Goal: Task Accomplishment & Management: Manage account settings

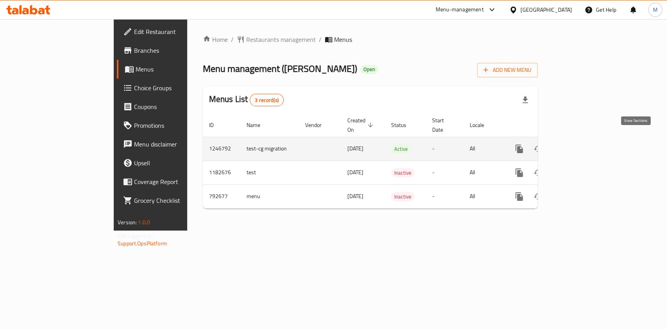
click at [585, 141] on link "enhanced table" at bounding box center [575, 148] width 19 height 19
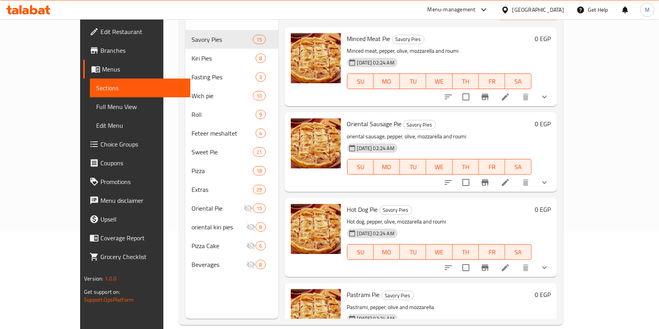
scroll to position [92, 0]
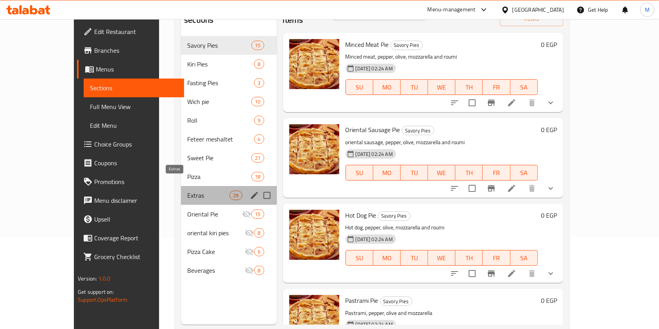
click at [187, 191] on span "Extras" at bounding box center [208, 195] width 42 height 9
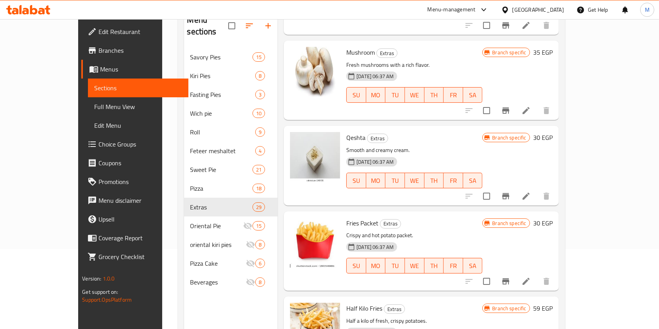
scroll to position [1798, 0]
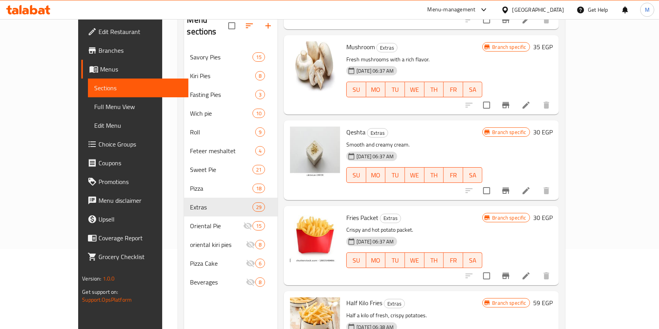
click at [515, 181] on button "Branch-specific-item" at bounding box center [505, 190] width 19 height 19
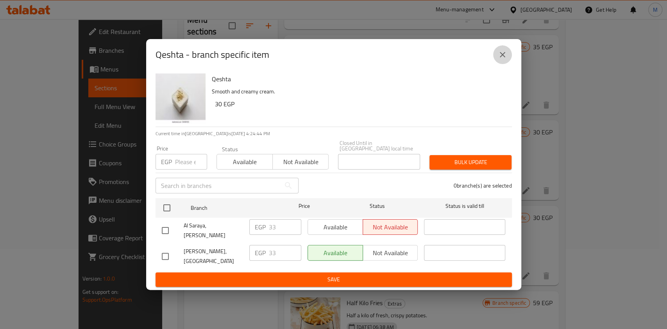
click at [498, 59] on icon "close" at bounding box center [502, 54] width 9 height 9
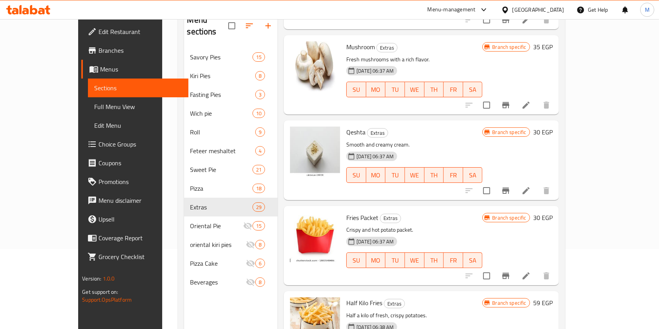
click at [537, 184] on li at bounding box center [526, 191] width 22 height 14
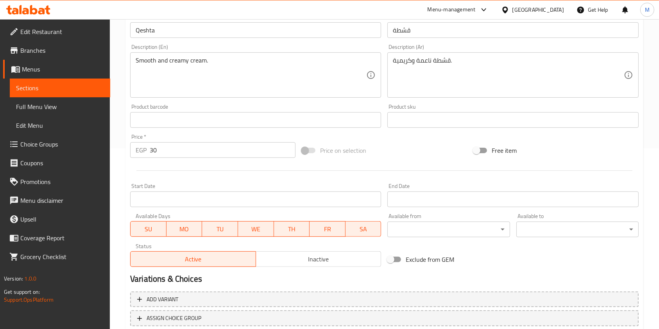
scroll to position [234, 0]
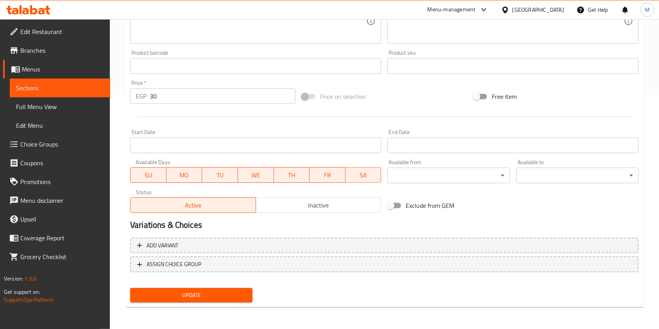
click at [267, 206] on span "Inactive" at bounding box center [318, 205] width 119 height 11
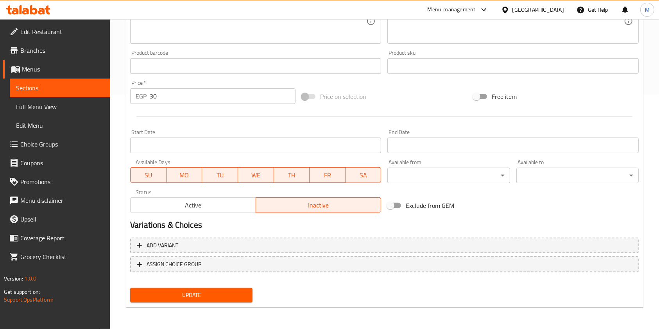
click at [358, 177] on span "SA" at bounding box center [364, 175] width 30 height 11
click at [326, 174] on span "FR" at bounding box center [328, 175] width 30 height 11
click at [275, 171] on button "TH" at bounding box center [292, 175] width 36 height 16
drag, startPoint x: 224, startPoint y: 172, endPoint x: 211, endPoint y: 173, distance: 13.7
click at [223, 172] on span "TU" at bounding box center [220, 175] width 30 height 11
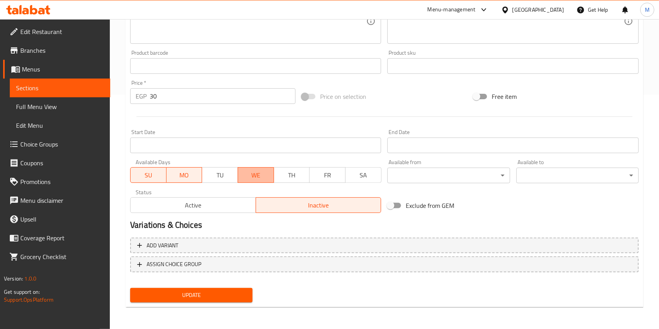
click at [249, 173] on span "WE" at bounding box center [256, 175] width 30 height 11
drag, startPoint x: 173, startPoint y: 173, endPoint x: 148, endPoint y: 172, distance: 25.0
click at [172, 173] on span "MO" at bounding box center [185, 175] width 30 height 11
drag, startPoint x: 148, startPoint y: 172, endPoint x: 179, endPoint y: 217, distance: 55.1
click at [148, 173] on span "SU" at bounding box center [149, 175] width 30 height 11
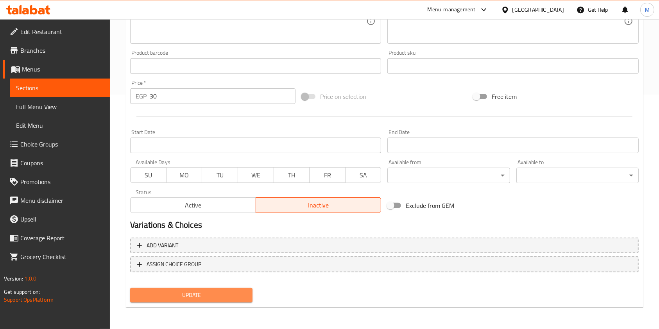
drag, startPoint x: 211, startPoint y: 290, endPoint x: 452, endPoint y: 283, distance: 241.2
click at [213, 290] on span "Update" at bounding box center [191, 295] width 110 height 10
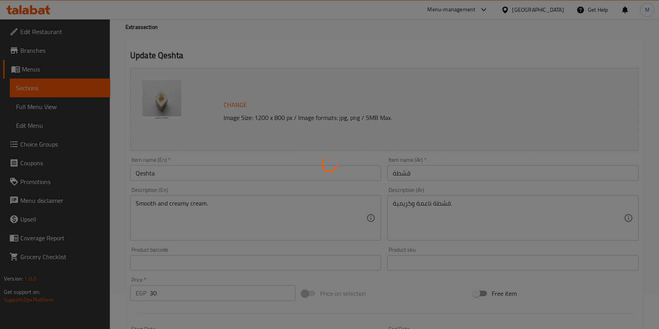
scroll to position [0, 0]
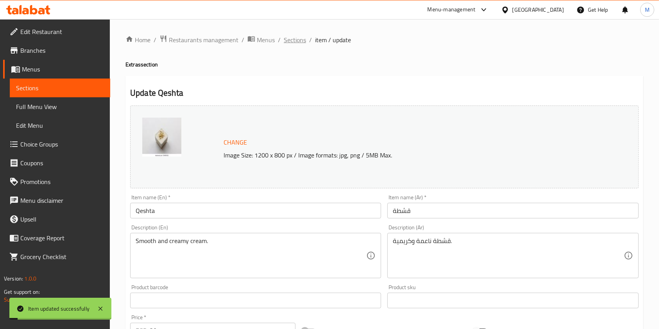
click at [300, 45] on span "Sections" at bounding box center [295, 39] width 22 height 9
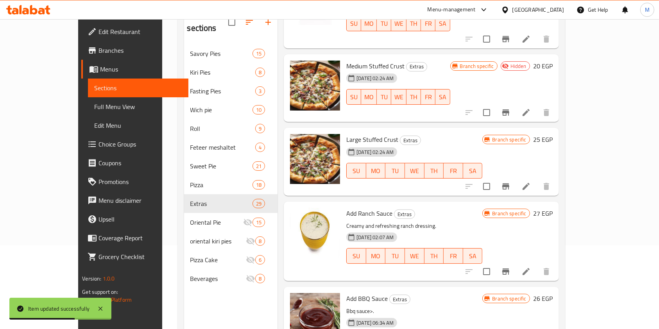
scroll to position [1518, 0]
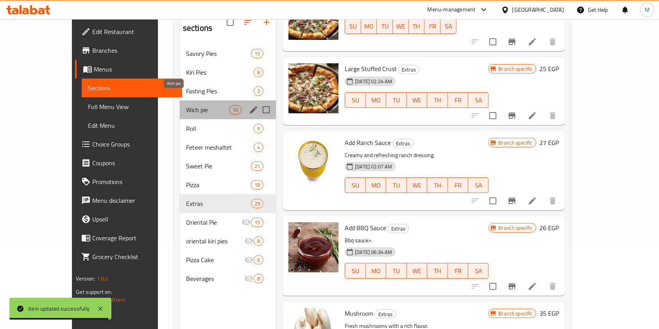
click at [186, 105] on span "Wich pie" at bounding box center [207, 109] width 43 height 9
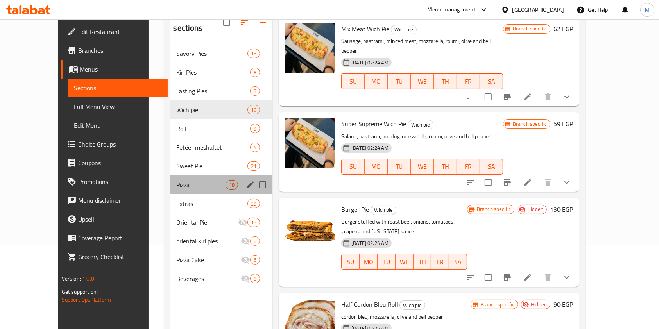
click at [170, 175] on div "Pizza 18" at bounding box center [221, 184] width 102 height 19
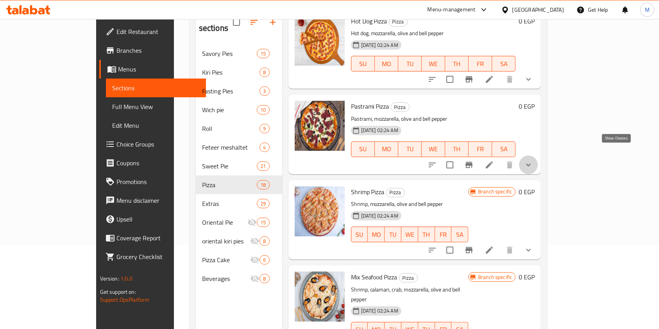
click at [533, 160] on icon "show more" at bounding box center [528, 164] width 9 height 9
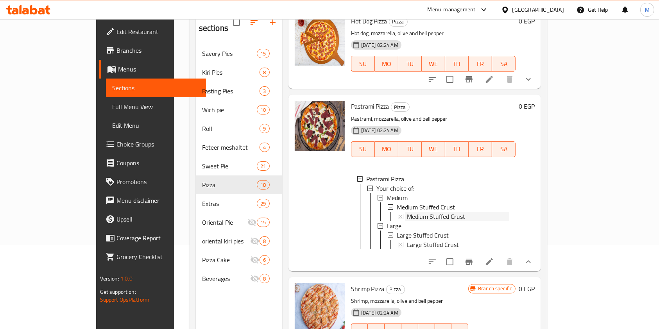
click at [482, 212] on div "Medium Stuffed Crust" at bounding box center [458, 216] width 103 height 9
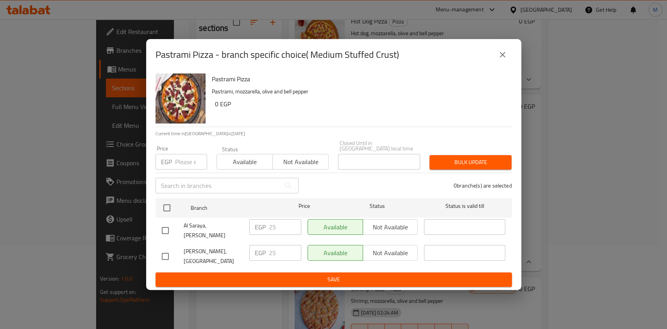
click at [497, 64] on div "Pastrami Pizza - branch specific choice( Medium Stuffed Crust)" at bounding box center [334, 54] width 356 height 19
click at [499, 59] on icon "close" at bounding box center [502, 54] width 9 height 9
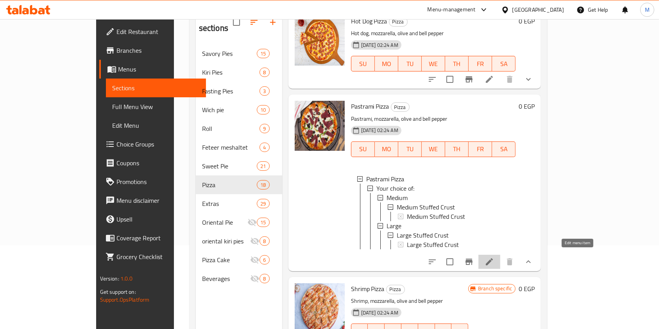
click at [494, 257] on icon at bounding box center [489, 261] width 9 height 9
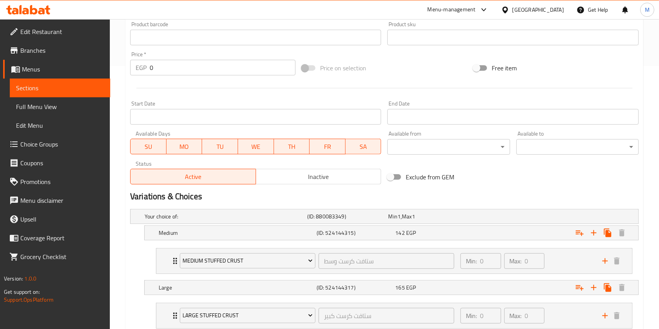
scroll to position [316, 0]
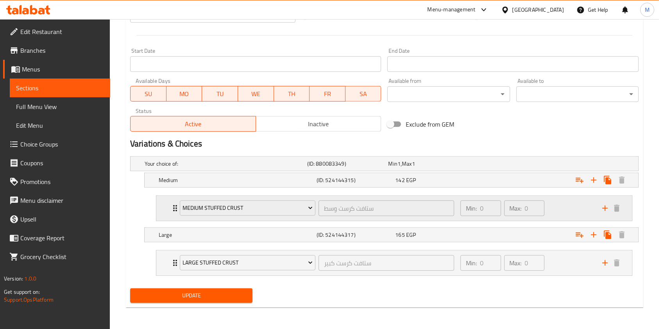
click at [561, 208] on div "Min: 0 ​ Max: 0 ​" at bounding box center [527, 208] width 142 height 25
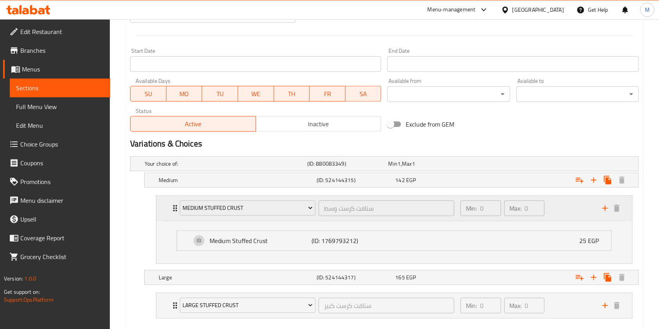
click at [561, 208] on div "Min: 0 ​ Max: 0 ​" at bounding box center [527, 208] width 142 height 25
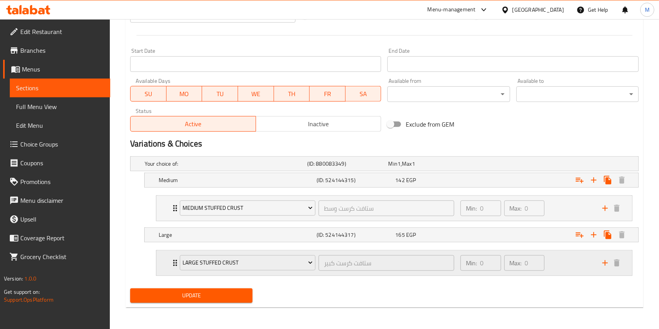
click at [566, 266] on div "Min: 0 ​ Max: 0 ​" at bounding box center [527, 262] width 142 height 25
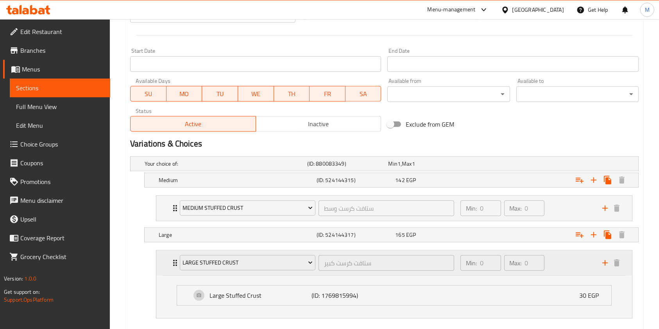
click at [580, 265] on div "Min: 0 ​ Max: 0 ​" at bounding box center [527, 262] width 142 height 25
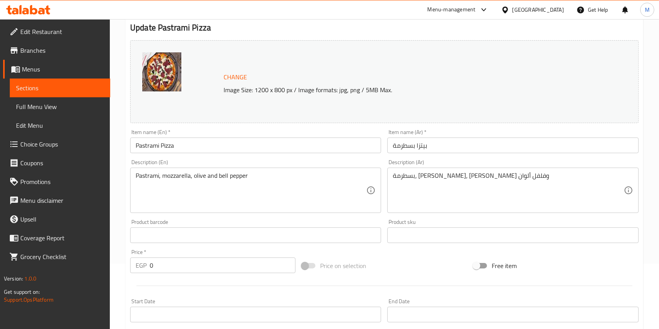
scroll to position [0, 0]
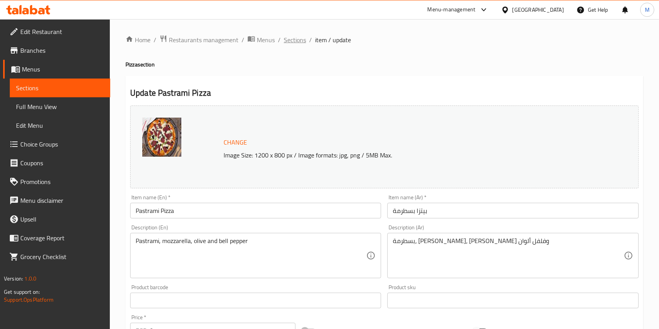
click at [302, 42] on span "Sections" at bounding box center [295, 39] width 22 height 9
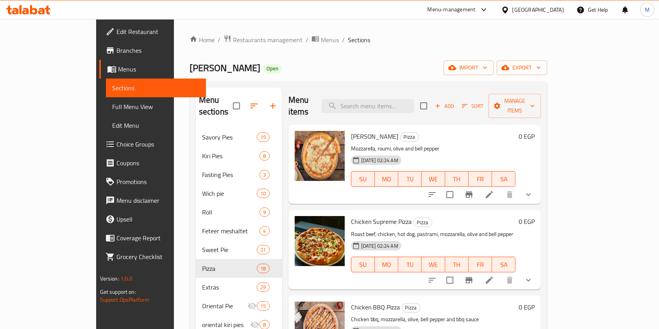
click at [538, 186] on button "show more" at bounding box center [528, 194] width 19 height 19
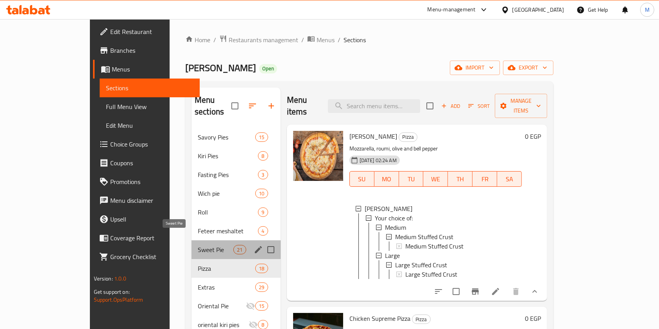
click at [200, 245] on span "Sweet Pie" at bounding box center [216, 249] width 36 height 9
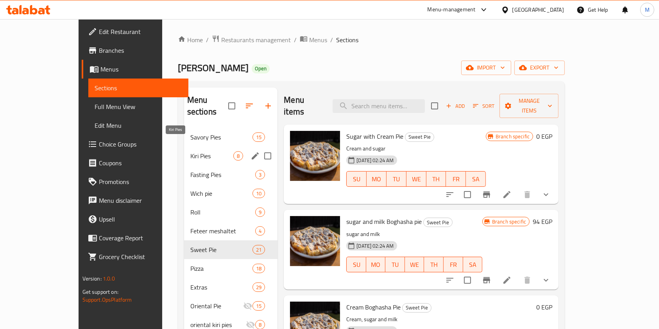
click at [190, 151] on span "Kiri Pies" at bounding box center [211, 155] width 43 height 9
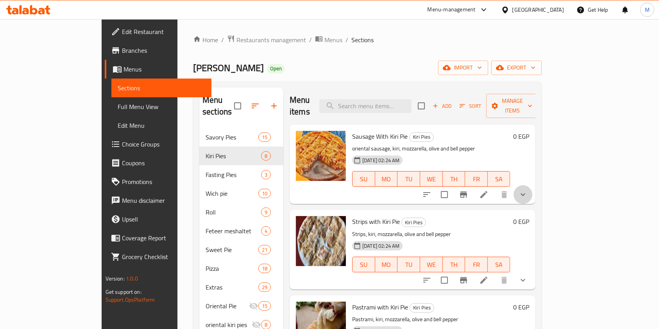
click at [532, 185] on button "show more" at bounding box center [522, 194] width 19 height 19
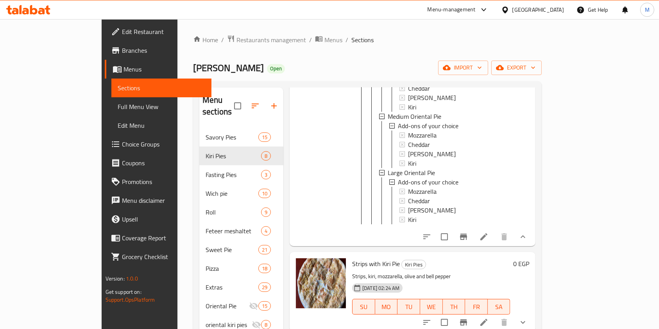
scroll to position [272, 0]
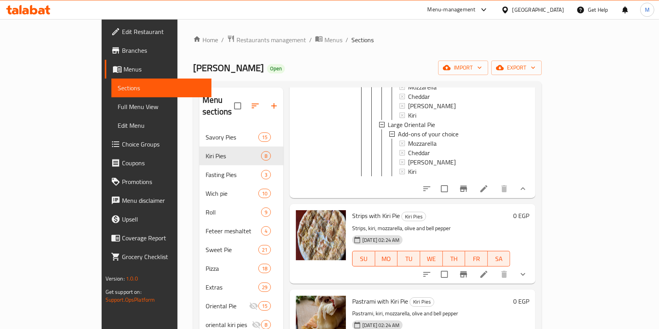
click at [532, 182] on button "show more" at bounding box center [522, 188] width 19 height 19
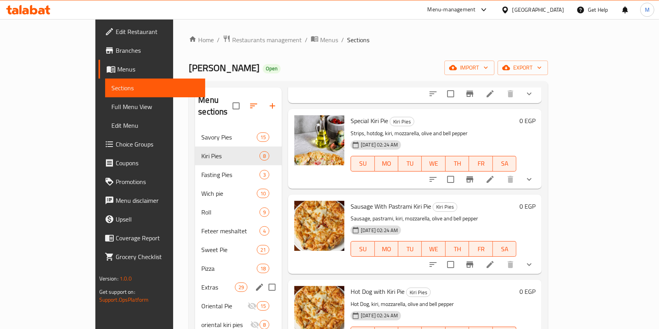
click at [195, 278] on div "Extras 29" at bounding box center [238, 287] width 87 height 19
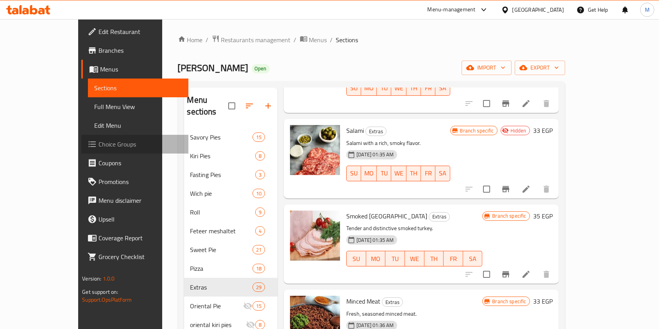
click at [98, 145] on span "Choice Groups" at bounding box center [140, 143] width 84 height 9
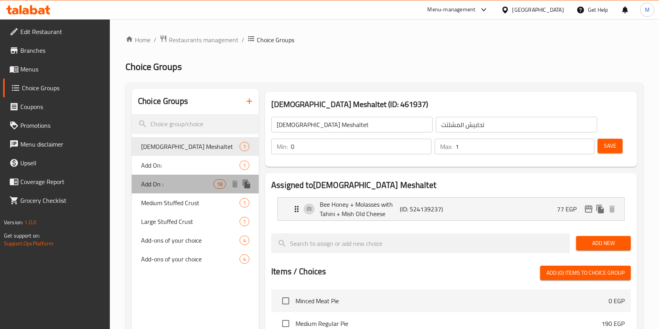
click at [194, 183] on span "Add On :" at bounding box center [177, 183] width 72 height 9
type input "Add On :"
type input "إضافات :"
type input "10"
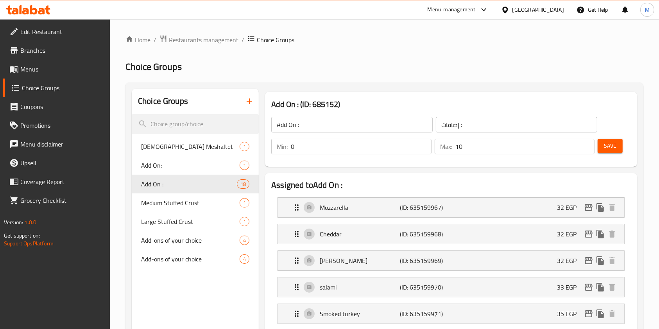
scroll to position [288, 0]
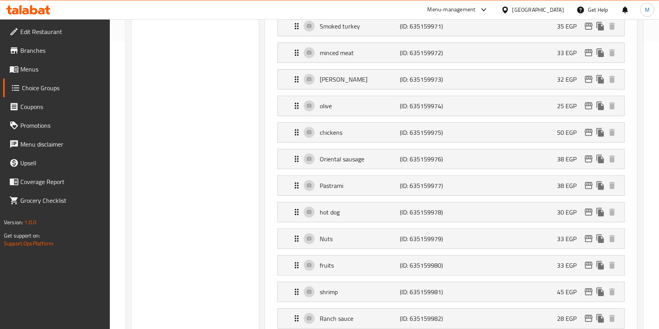
drag, startPoint x: 654, startPoint y: 185, endPoint x: 658, endPoint y: 211, distance: 26.5
click at [658, 211] on div "Home / Restaurants management / Choice Groups Choice Groups Choice Groups Tahab…" at bounding box center [384, 231] width 549 height 999
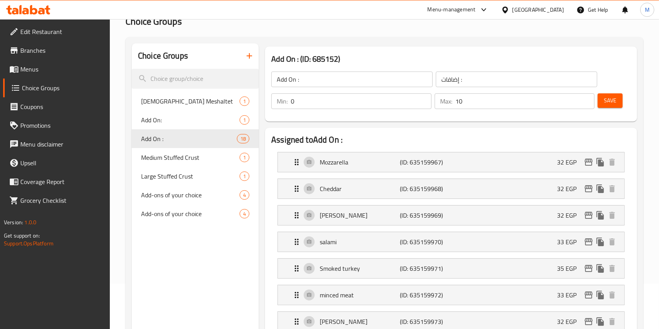
scroll to position [1, 0]
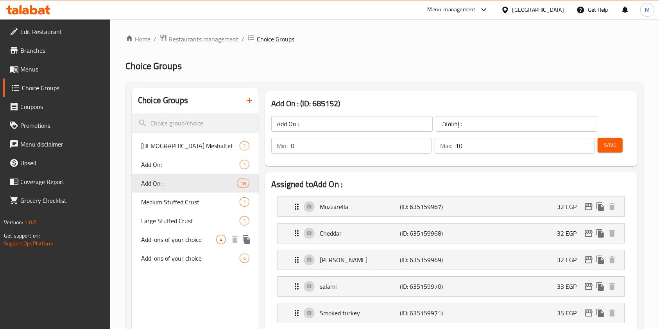
click at [182, 245] on div "Add-ons of your choice 4" at bounding box center [195, 239] width 127 height 19
type input "Add-ons of your choice"
type input "اضافات من اختيارك"
type input "0"
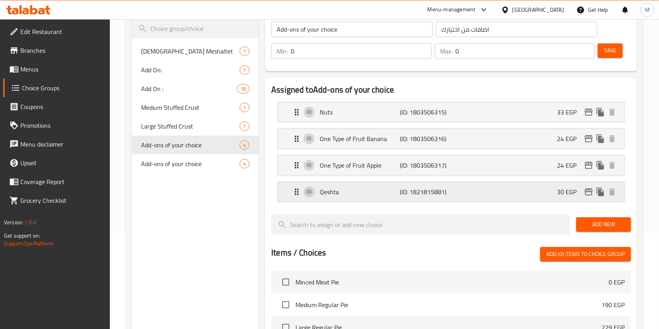
scroll to position [97, 0]
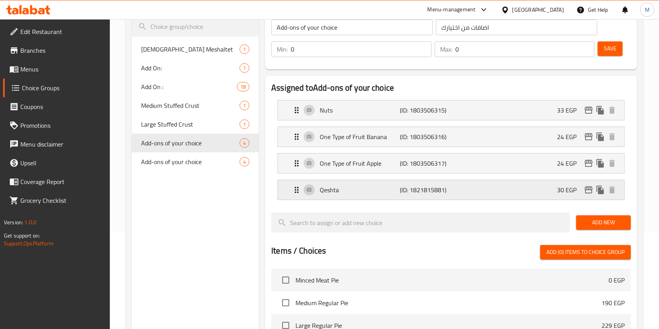
click at [345, 190] on p "Qeshta" at bounding box center [360, 189] width 80 height 9
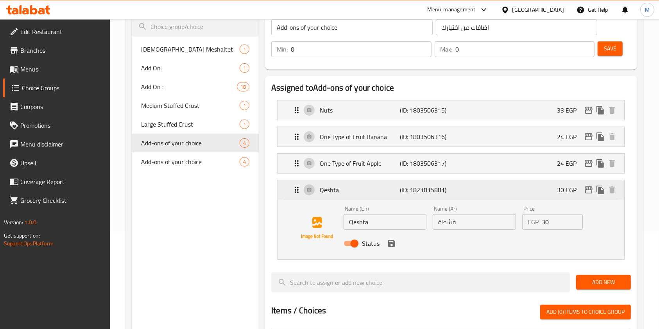
click at [360, 190] on p "Qeshta" at bounding box center [360, 189] width 80 height 9
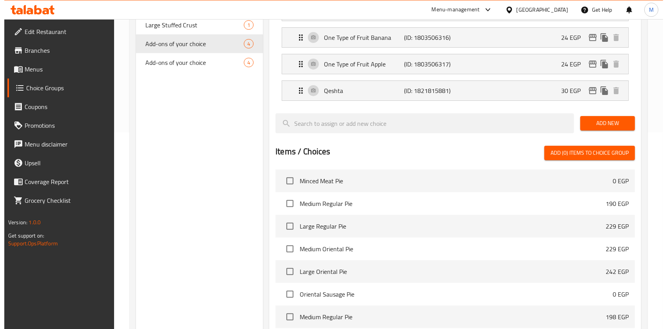
scroll to position [317, 0]
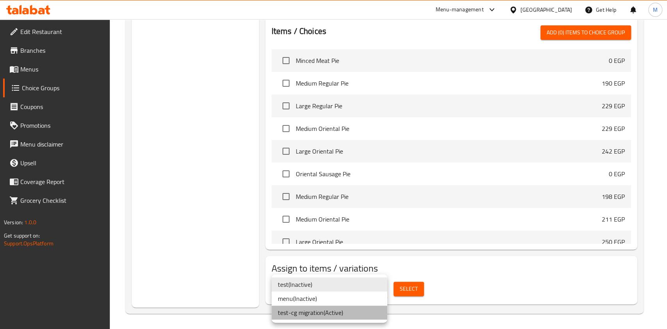
click at [343, 314] on li "test-cg migration ( Active )" at bounding box center [330, 313] width 116 height 14
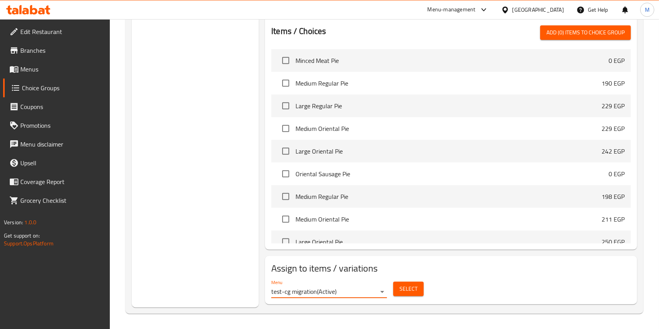
click at [406, 290] on span "Select" at bounding box center [408, 289] width 18 height 10
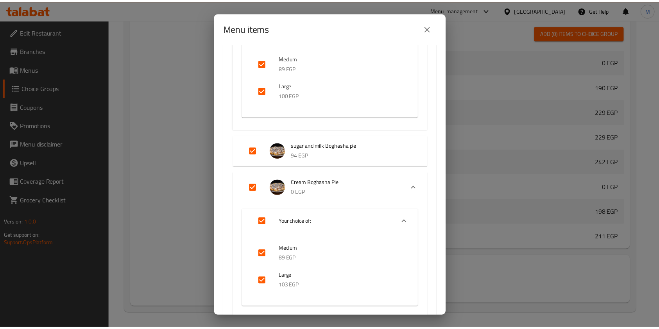
scroll to position [193, 0]
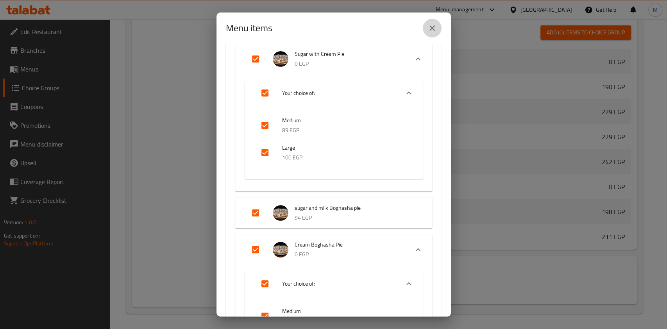
click at [427, 30] on icon "close" at bounding box center [431, 27] width 9 height 9
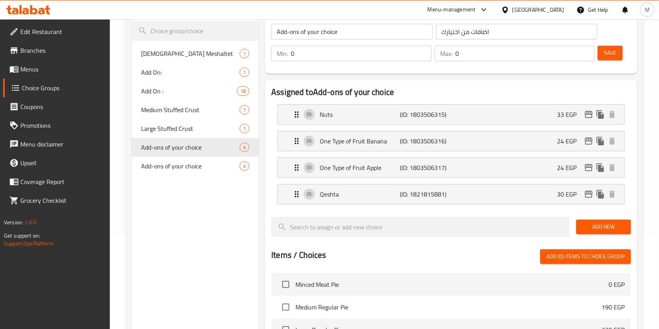
scroll to position [84, 0]
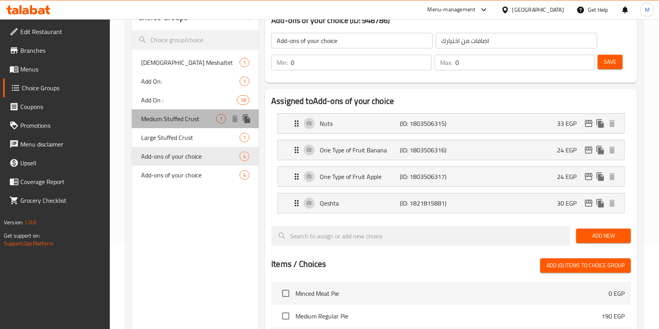
click at [180, 114] on span "Medium Stuffed Crust" at bounding box center [178, 118] width 75 height 9
type input "Medium Stuffed Crust"
type input "ستافت كرست وسط"
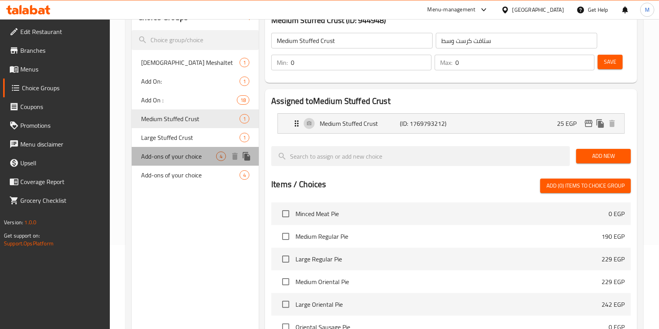
click at [188, 160] on span "Add-ons of your choice" at bounding box center [178, 156] width 75 height 9
type input "Add-ons of your choice"
type input "اضافات من اختيارك"
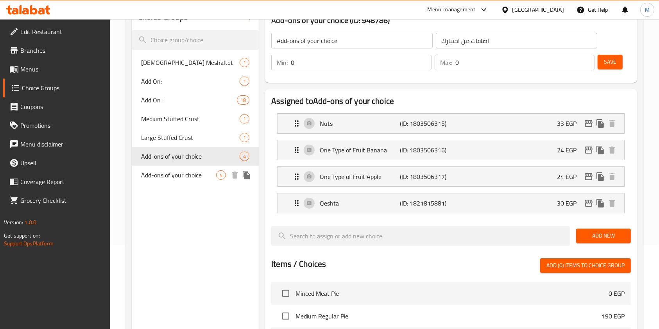
click at [211, 179] on span "Add-ons of your choice" at bounding box center [178, 174] width 75 height 9
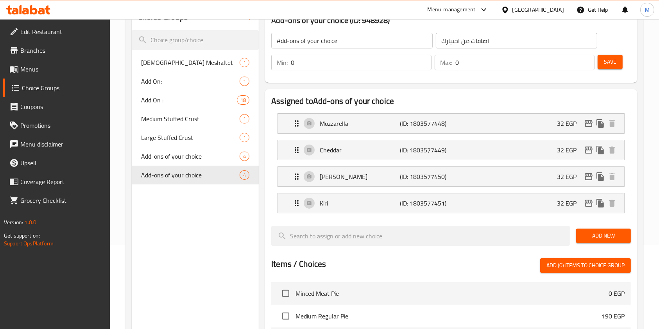
click at [37, 9] on icon at bounding box center [33, 9] width 7 height 9
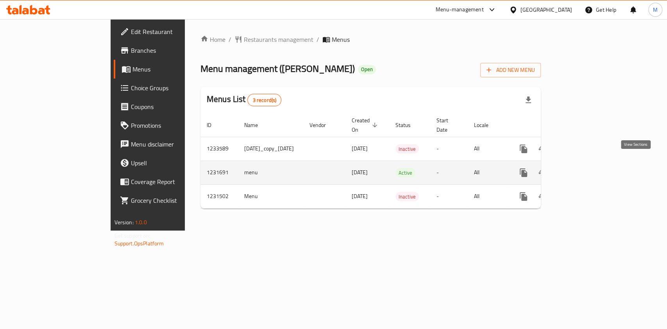
click at [583, 169] on icon "enhanced table" at bounding box center [579, 172] width 7 height 7
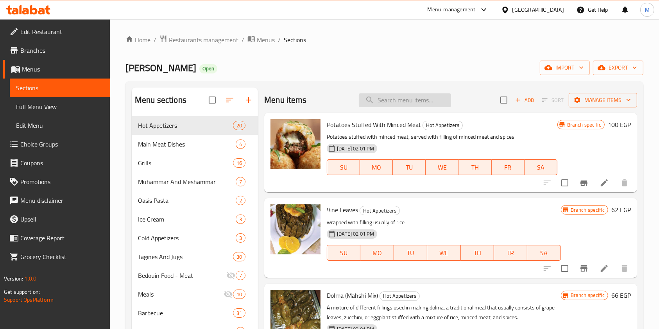
click at [416, 100] on input "search" at bounding box center [405, 100] width 92 height 14
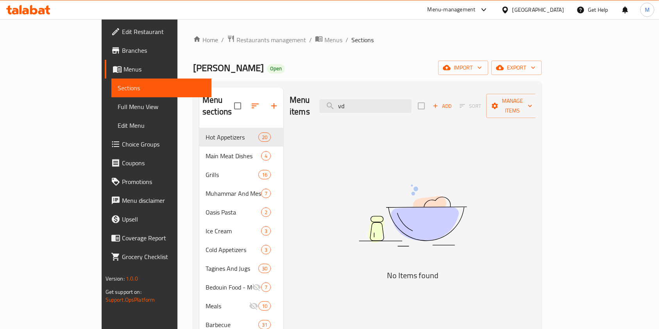
type input "v"
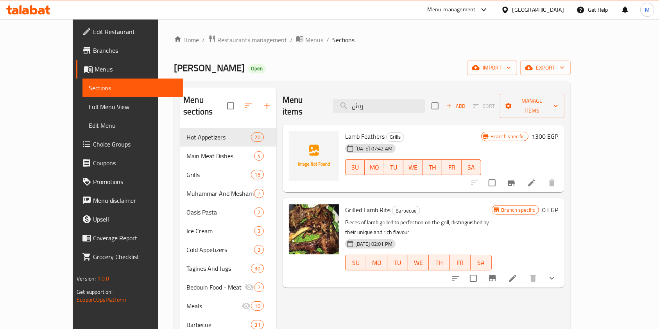
type input "ريش"
click at [561, 269] on button "show more" at bounding box center [551, 278] width 19 height 19
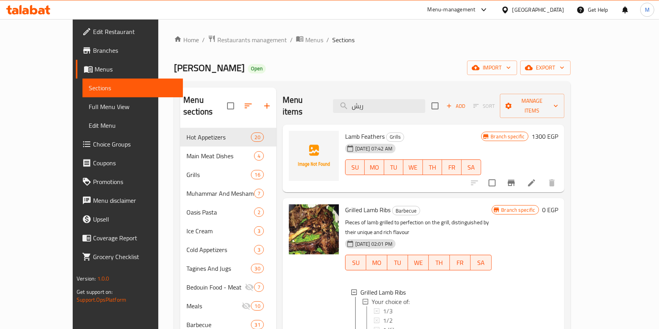
click at [561, 254] on div "Grilled Lamb Ribs Barbecue Pieces of lamb grilled to perfection on the grill, d…" at bounding box center [451, 280] width 219 height 159
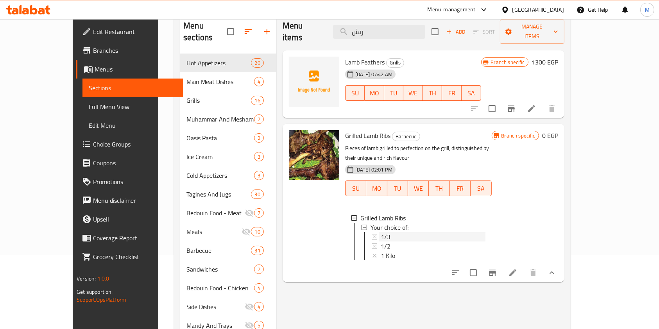
click at [417, 232] on div "1/3" at bounding box center [433, 236] width 105 height 9
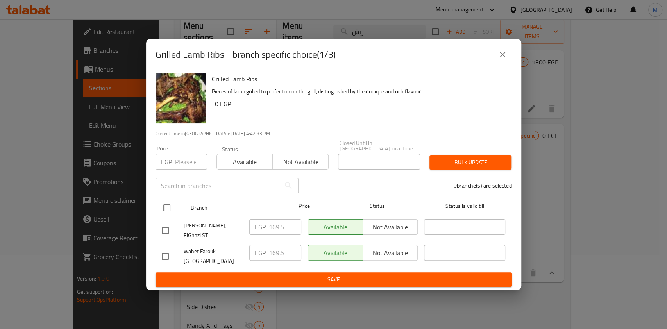
click at [175, 208] on input "checkbox" at bounding box center [167, 208] width 16 height 16
checkbox input "true"
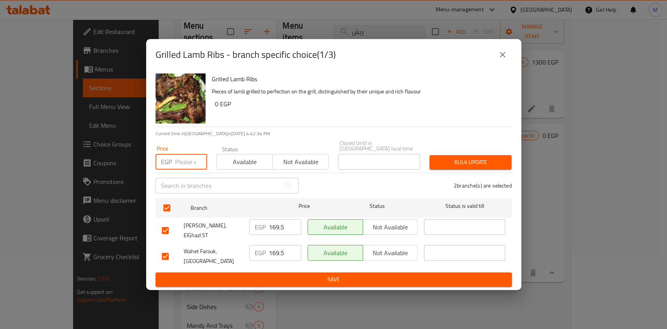
click at [179, 167] on input "number" at bounding box center [191, 162] width 32 height 16
type input "488"
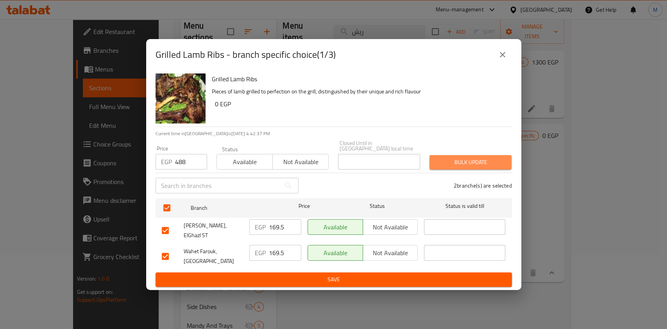
click at [460, 162] on span "Bulk update" at bounding box center [471, 162] width 70 height 10
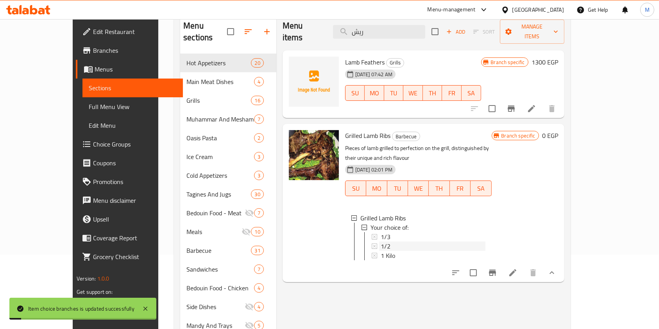
click at [411, 241] on div "1/2" at bounding box center [433, 245] width 105 height 9
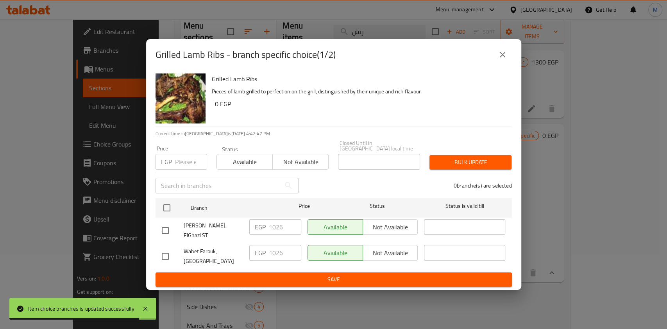
click at [499, 59] on icon "close" at bounding box center [502, 54] width 9 height 9
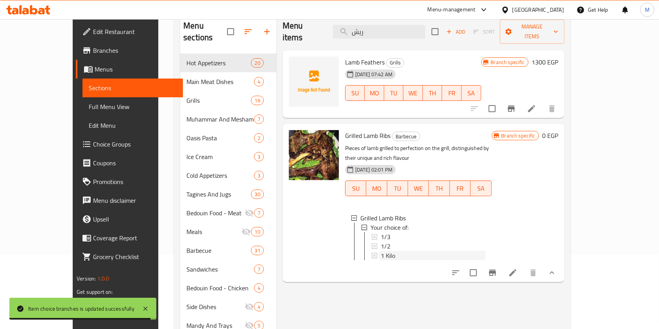
click at [392, 251] on div "1 Kilo" at bounding box center [433, 255] width 105 height 9
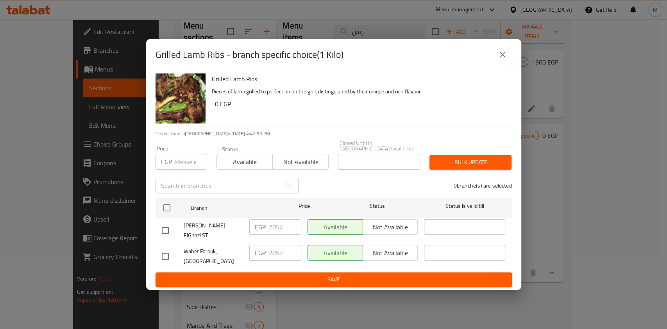
click at [505, 59] on icon "close" at bounding box center [502, 54] width 9 height 9
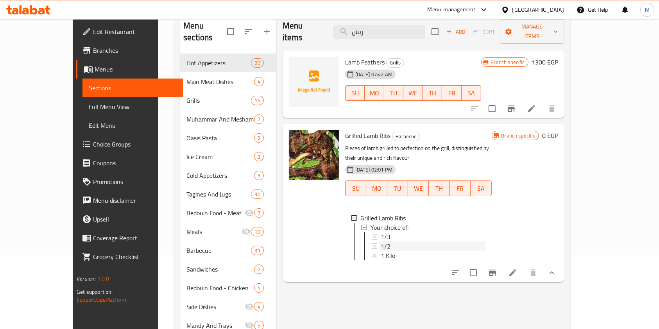
click at [403, 241] on div "1/2" at bounding box center [433, 245] width 105 height 9
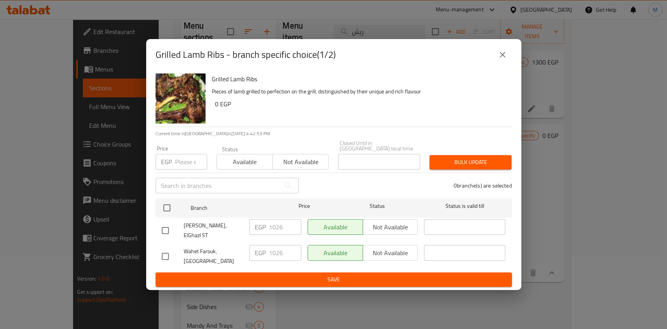
click at [511, 58] on button "close" at bounding box center [502, 54] width 19 height 19
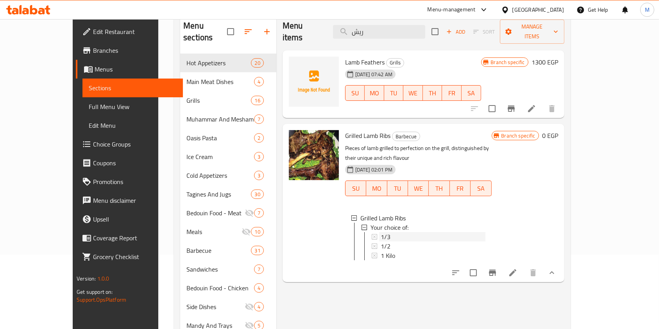
click at [416, 232] on div "1/3" at bounding box center [433, 236] width 105 height 9
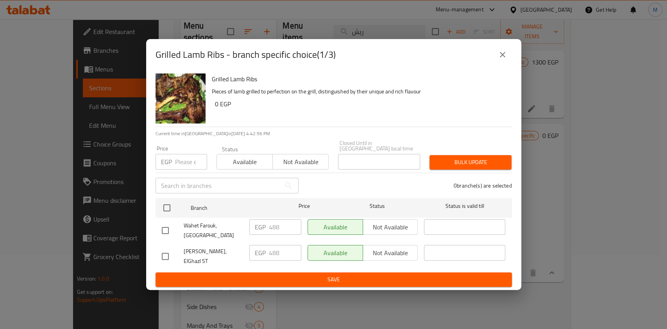
click at [500, 64] on button "close" at bounding box center [502, 54] width 19 height 19
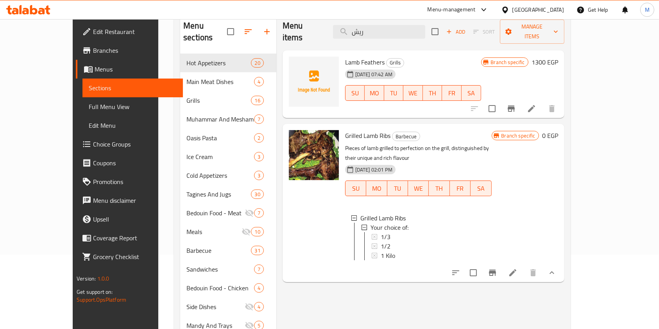
click at [405, 232] on div "1/3" at bounding box center [433, 236] width 105 height 9
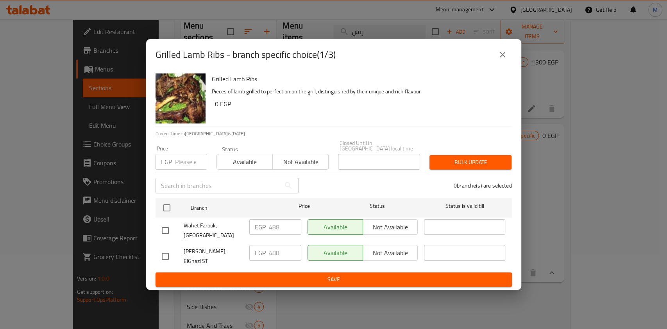
click at [492, 60] on div "Grilled Lamb Ribs - branch specific choice(1/3)" at bounding box center [334, 54] width 356 height 19
click at [494, 63] on button "close" at bounding box center [502, 54] width 19 height 19
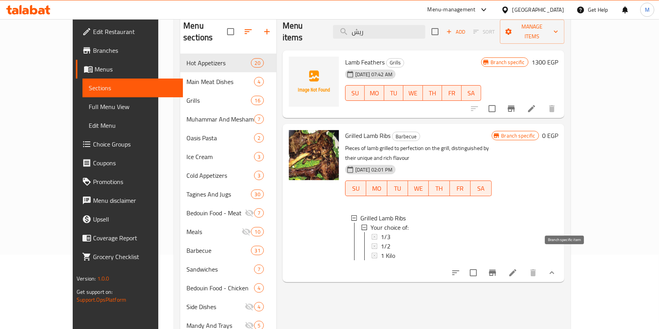
click at [496, 270] on icon "Branch-specific-item" at bounding box center [492, 273] width 7 height 6
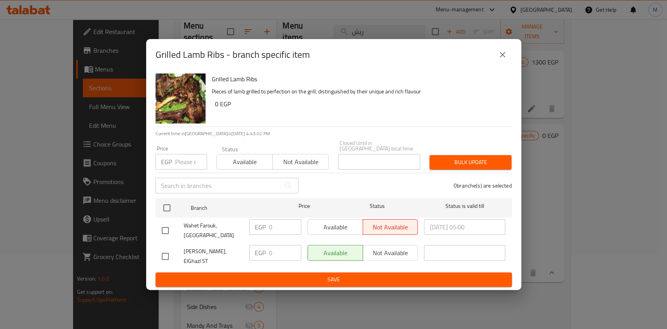
drag, startPoint x: 496, startPoint y: 62, endPoint x: 499, endPoint y: 66, distance: 4.5
click at [497, 62] on button "close" at bounding box center [502, 54] width 19 height 19
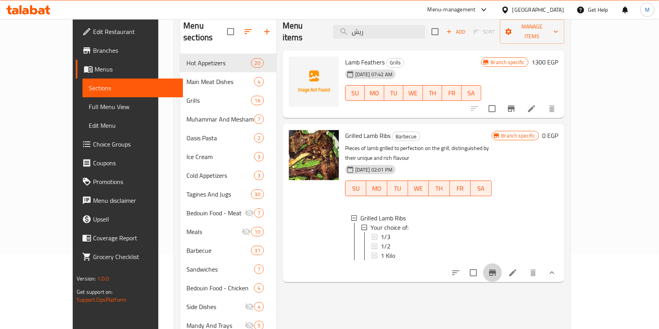
click at [497, 268] on icon "Branch-specific-item" at bounding box center [492, 272] width 9 height 9
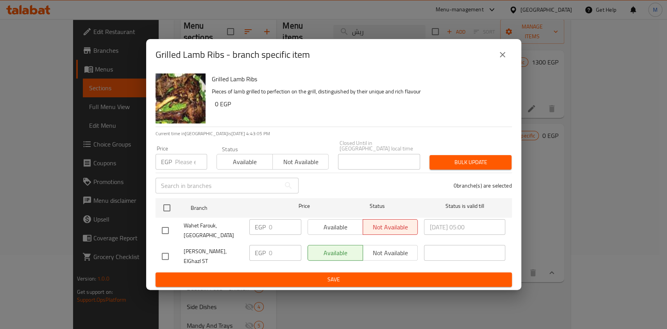
click at [506, 59] on icon "close" at bounding box center [502, 54] width 9 height 9
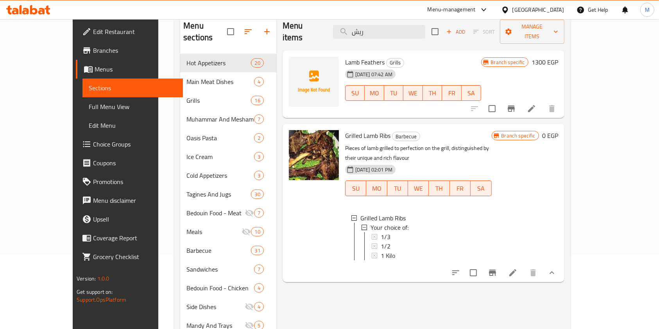
click at [381, 232] on span "1/3" at bounding box center [386, 236] width 10 height 9
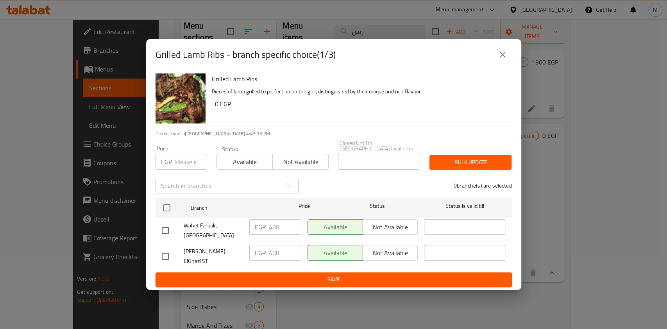
click at [503, 59] on icon "close" at bounding box center [502, 54] width 9 height 9
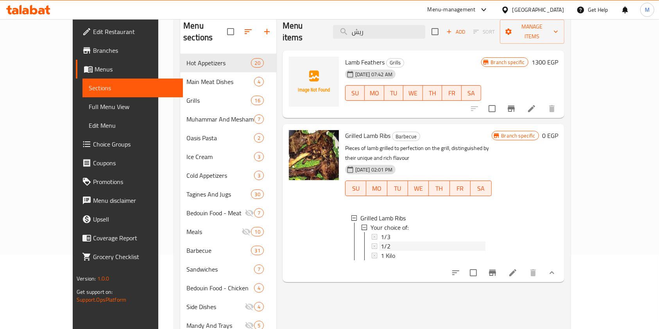
click at [402, 241] on div "1/2" at bounding box center [433, 245] width 105 height 9
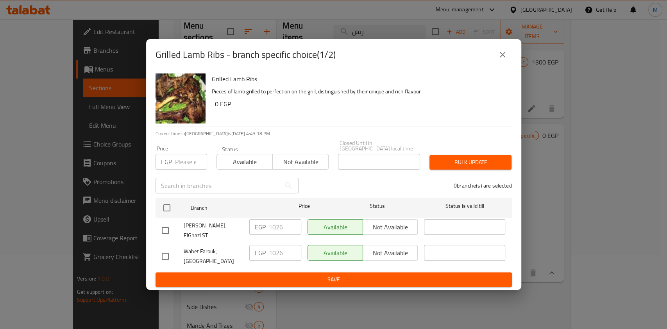
click at [498, 59] on icon "close" at bounding box center [502, 54] width 9 height 9
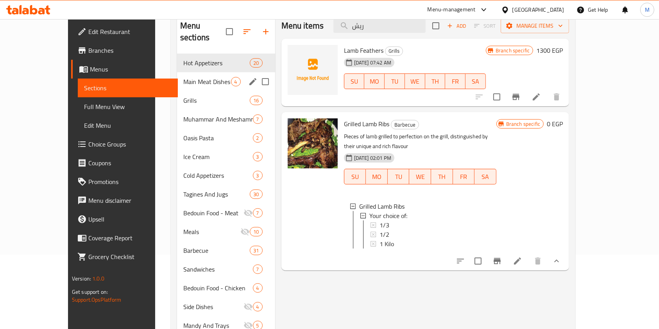
click at [213, 77] on div "Main Meat Dishes 4" at bounding box center [226, 81] width 98 height 19
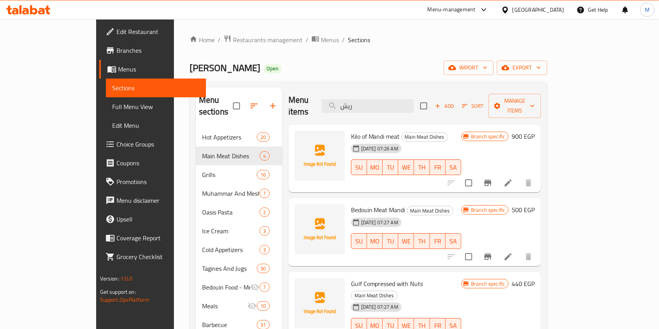
click at [32, 10] on icon at bounding box center [33, 9] width 7 height 9
